Goal: Navigation & Orientation: Locate item on page

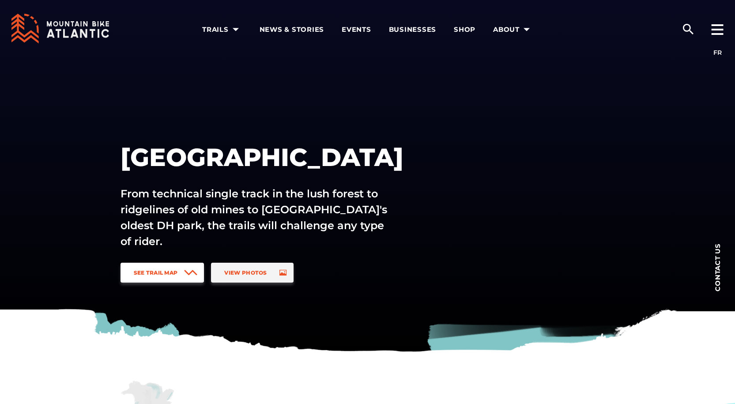
click at [180, 270] on link "See Trail Map" at bounding box center [162, 273] width 84 height 20
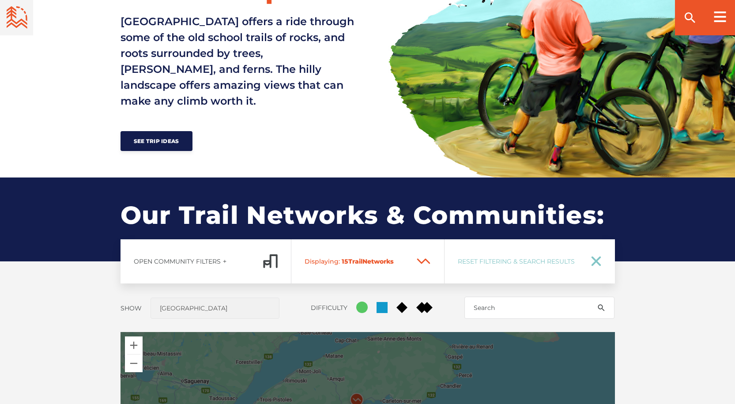
scroll to position [697, 0]
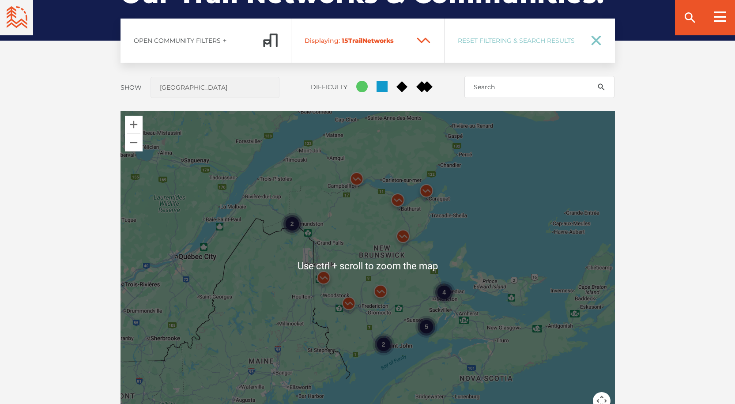
click at [294, 227] on div "2" at bounding box center [292, 224] width 22 height 22
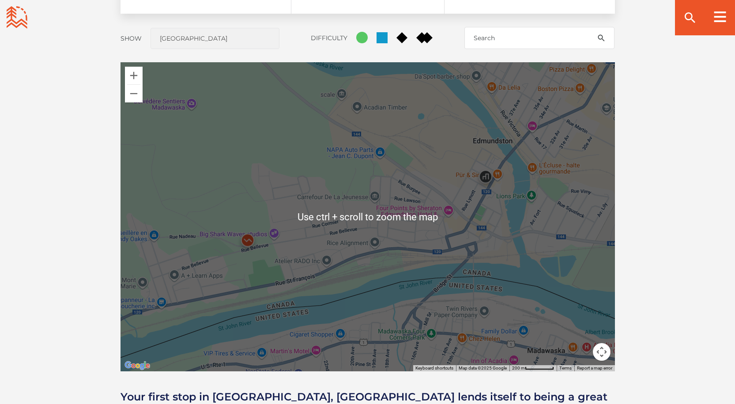
scroll to position [785, 0]
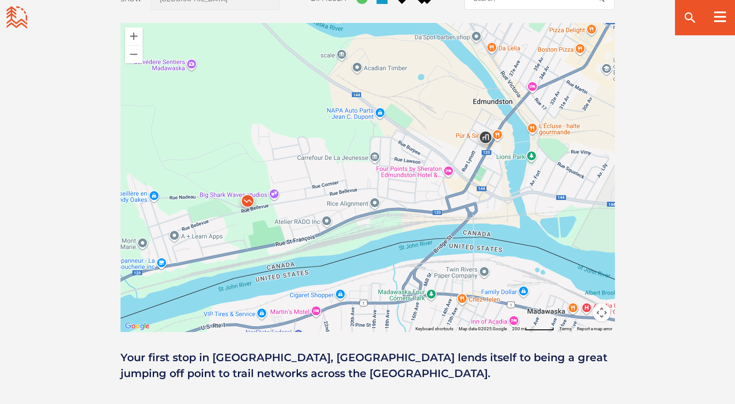
click at [247, 199] on img at bounding box center [247, 203] width 26 height 26
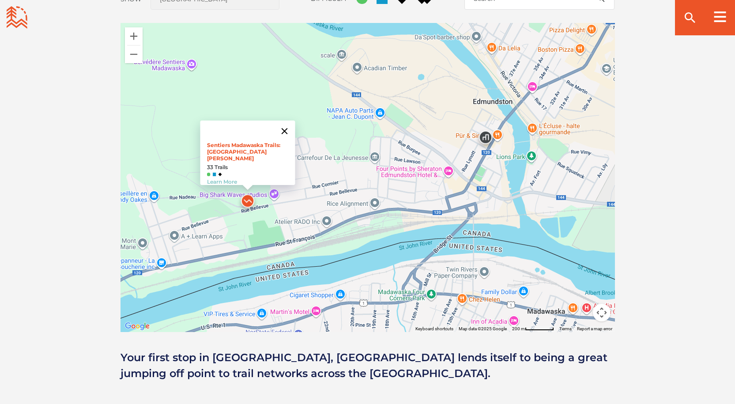
click at [291, 129] on button "Close" at bounding box center [284, 130] width 21 height 21
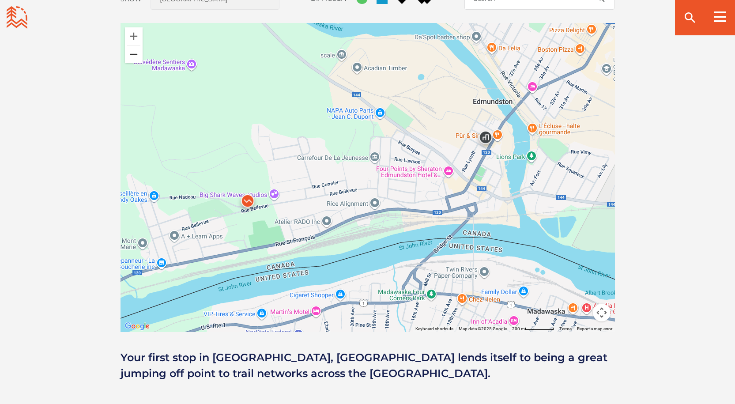
click at [136, 56] on button "Zoom out" at bounding box center [134, 54] width 18 height 18
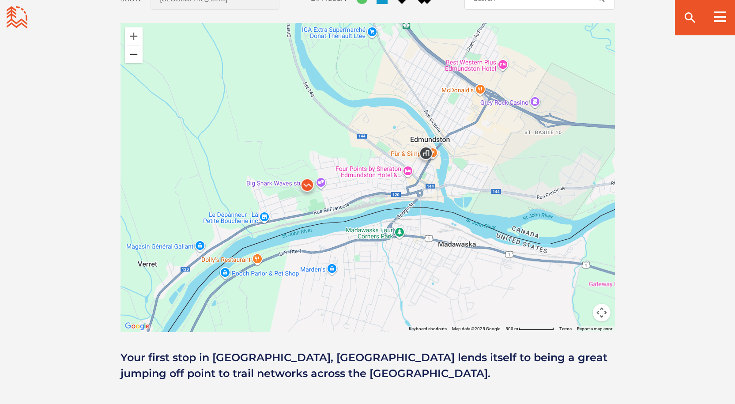
click at [136, 56] on button "Zoom out" at bounding box center [134, 54] width 18 height 18
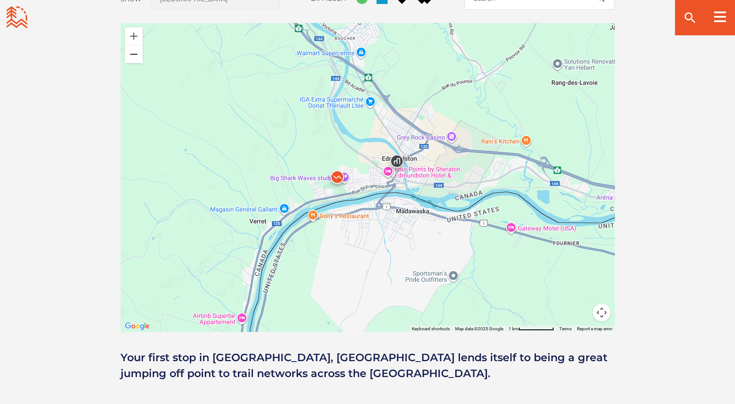
click at [136, 56] on button "Zoom out" at bounding box center [134, 54] width 18 height 18
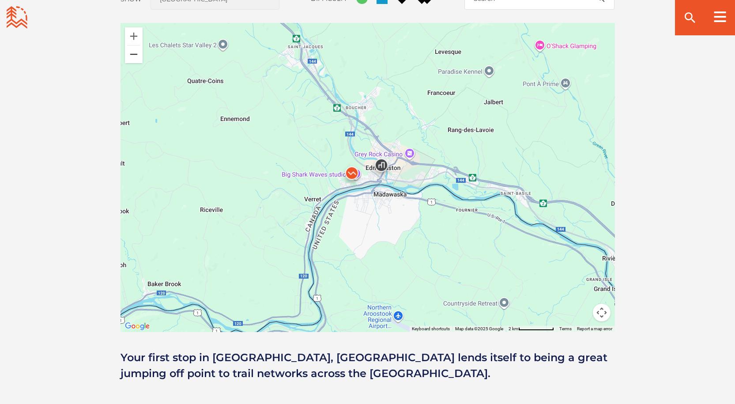
click at [136, 56] on button "Zoom out" at bounding box center [134, 54] width 18 height 18
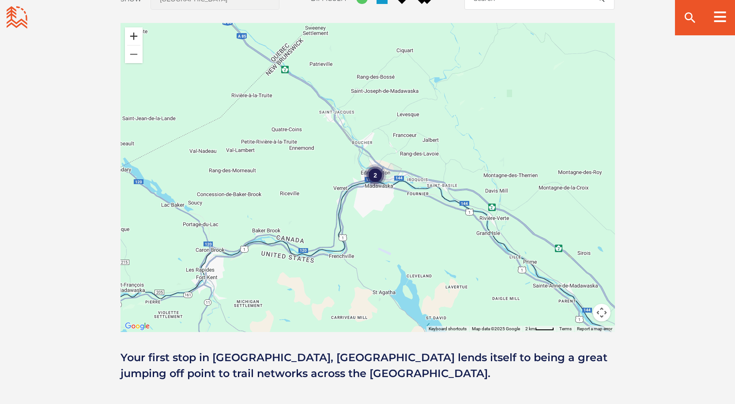
click at [134, 36] on button "Zoom in" at bounding box center [134, 36] width 18 height 18
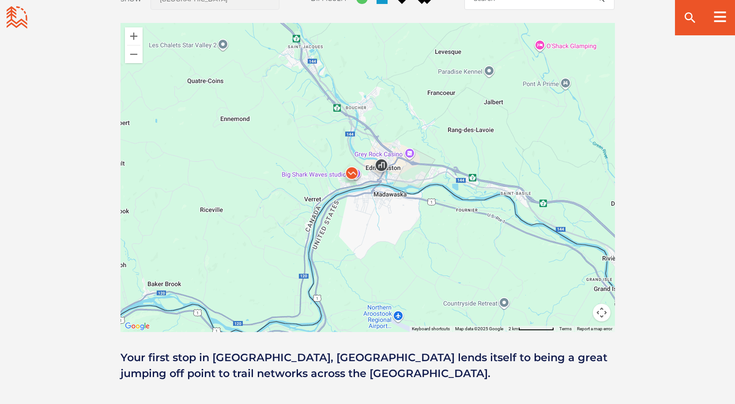
click at [380, 159] on img at bounding box center [381, 167] width 26 height 26
